Goal: Task Accomplishment & Management: Use online tool/utility

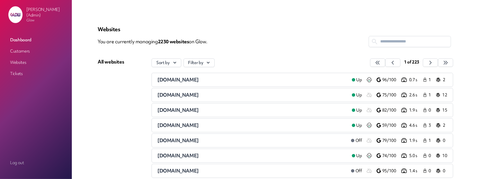
click at [30, 51] on link "Customers" at bounding box center [36, 51] width 56 height 10
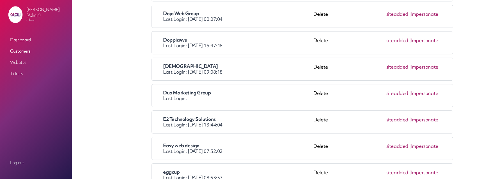
scroll to position [1179, 0]
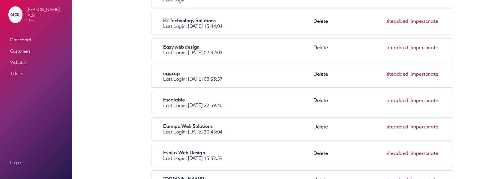
click at [427, 123] on link "Impersonate" at bounding box center [425, 126] width 28 height 6
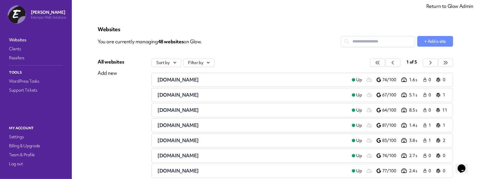
click at [172, 78] on span "[DOMAIN_NAME]" at bounding box center [177, 79] width 41 height 6
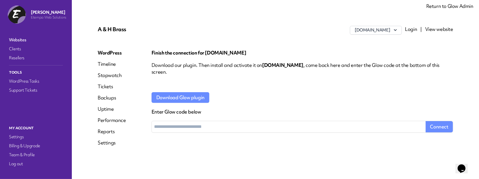
click at [107, 128] on link "Reports" at bounding box center [112, 131] width 28 height 7
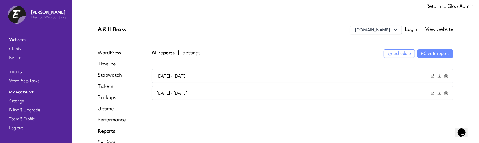
click at [189, 52] on button "Settings" at bounding box center [191, 52] width 18 height 7
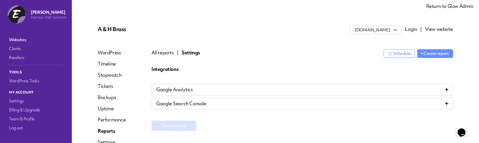
click at [186, 90] on span "Google Analytics" at bounding box center [174, 89] width 36 height 7
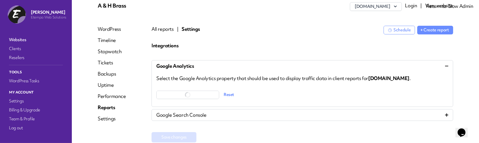
scroll to position [28, 0]
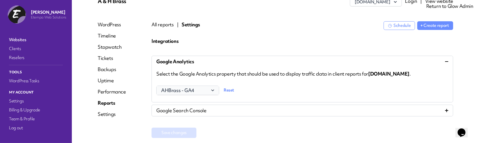
click at [204, 92] on span "AHBrass - GA4" at bounding box center [187, 90] width 53 height 7
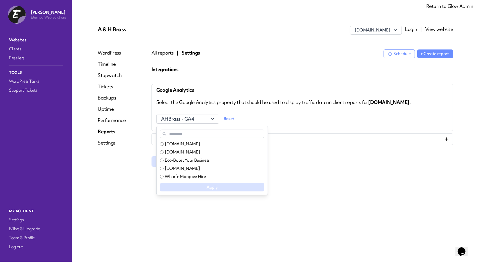
scroll to position [0, 0]
click at [308, 179] on div "A & H Brass [DOMAIN_NAME] Login | View website WordPress Timeline Stopwatch Tic…" at bounding box center [275, 130] width 383 height 235
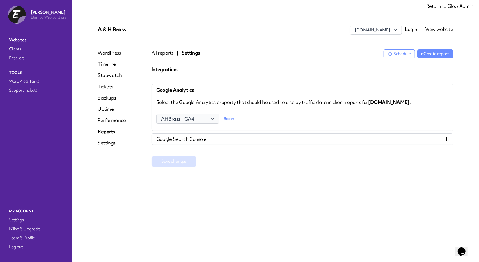
click at [211, 115] on span "AHBrass - GA4" at bounding box center [187, 118] width 53 height 7
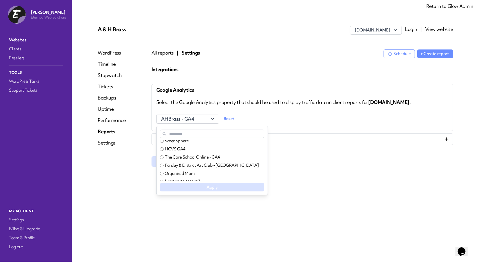
scroll to position [749, 0]
click at [303, 179] on div "A & H Brass [DOMAIN_NAME] Login | View website WordPress Timeline Stopwatch Tic…" at bounding box center [275, 130] width 383 height 235
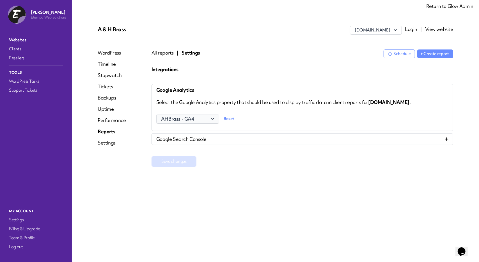
drag, startPoint x: 191, startPoint y: 112, endPoint x: 190, endPoint y: 118, distance: 6.6
click at [191, 112] on div "AHBrass - GA4" at bounding box center [187, 118] width 63 height 12
click at [190, 118] on span "AHBrass - GA4" at bounding box center [187, 118] width 53 height 7
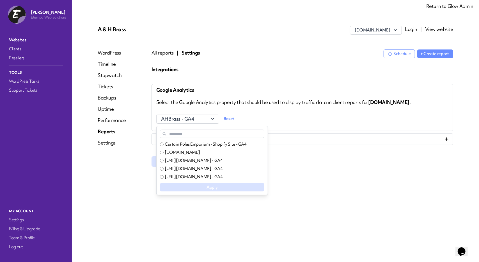
click at [177, 147] on div "Curtain Poles Emporium - Shopify Site - GA4" at bounding box center [203, 144] width 87 height 8
click at [178, 144] on label "Curtain Poles Emporium - Shopify Site - GA4" at bounding box center [206, 144] width 82 height 6
click at [305, 179] on div "Integrations Google Analytics Select the Google Analytics property that should …" at bounding box center [303, 124] width 302 height 117
